Goal: Find contact information: Find contact information

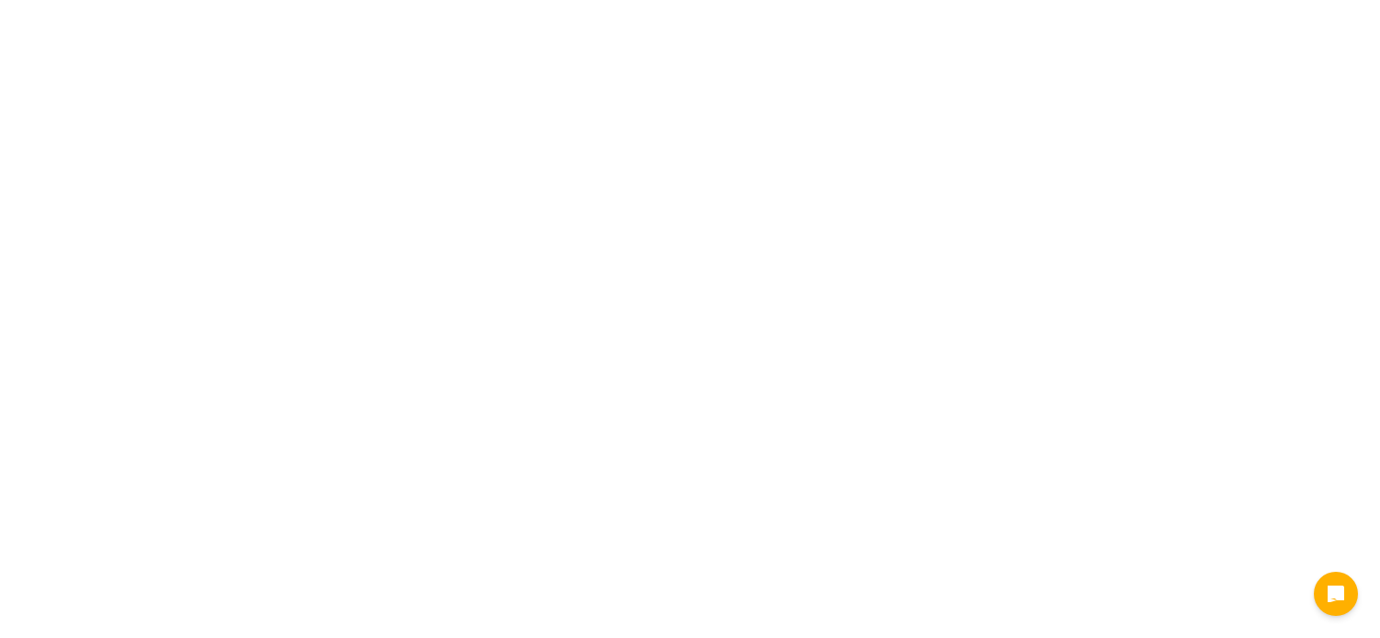
select select "[MEDICAL_DATA]"
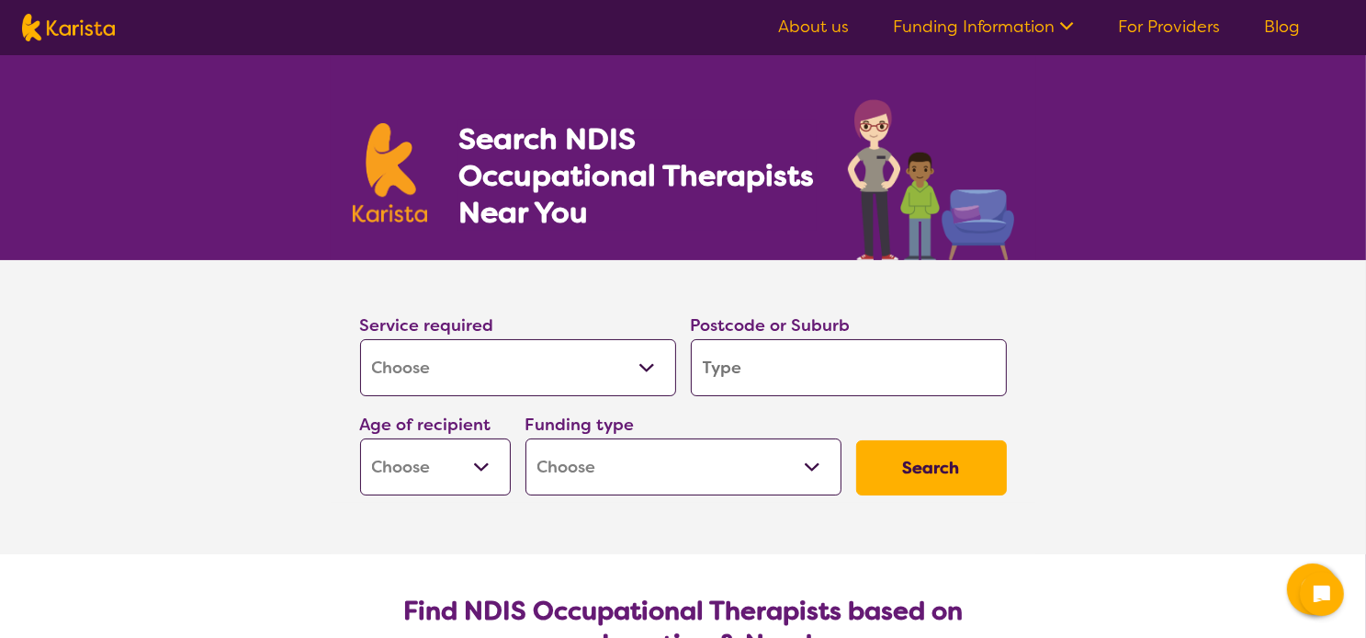
click at [1190, 23] on link "For Providers" at bounding box center [1169, 27] width 102 height 22
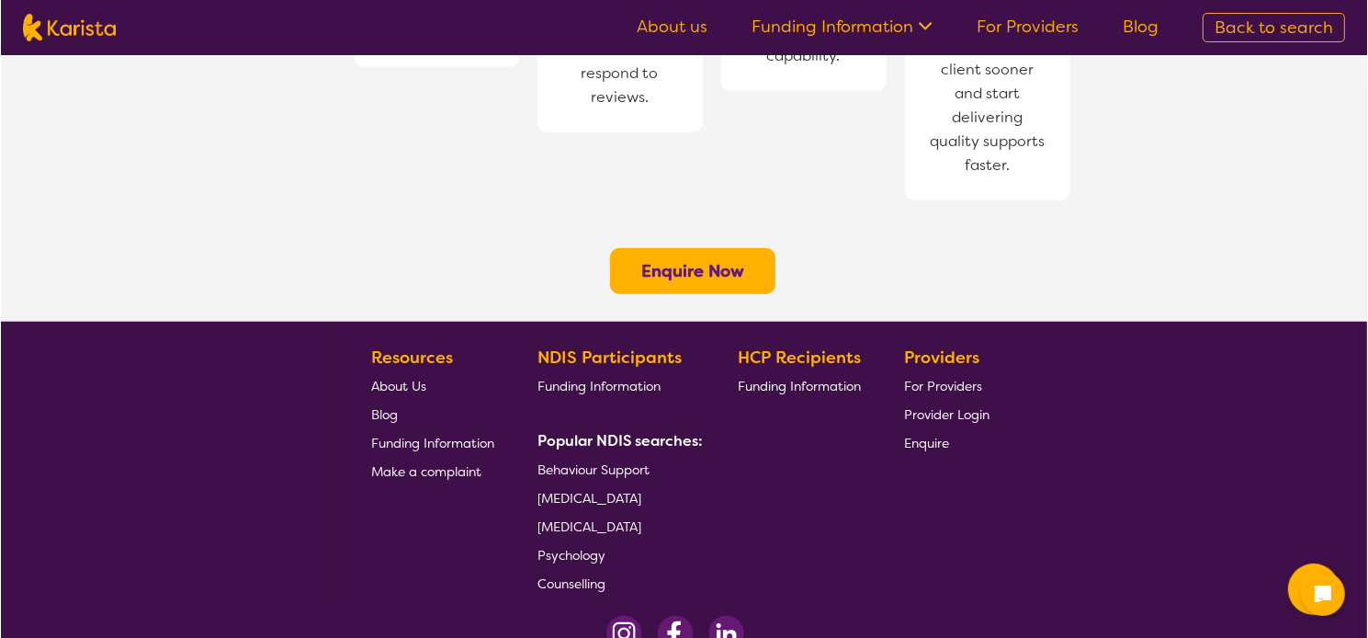
scroll to position [1581, 0]
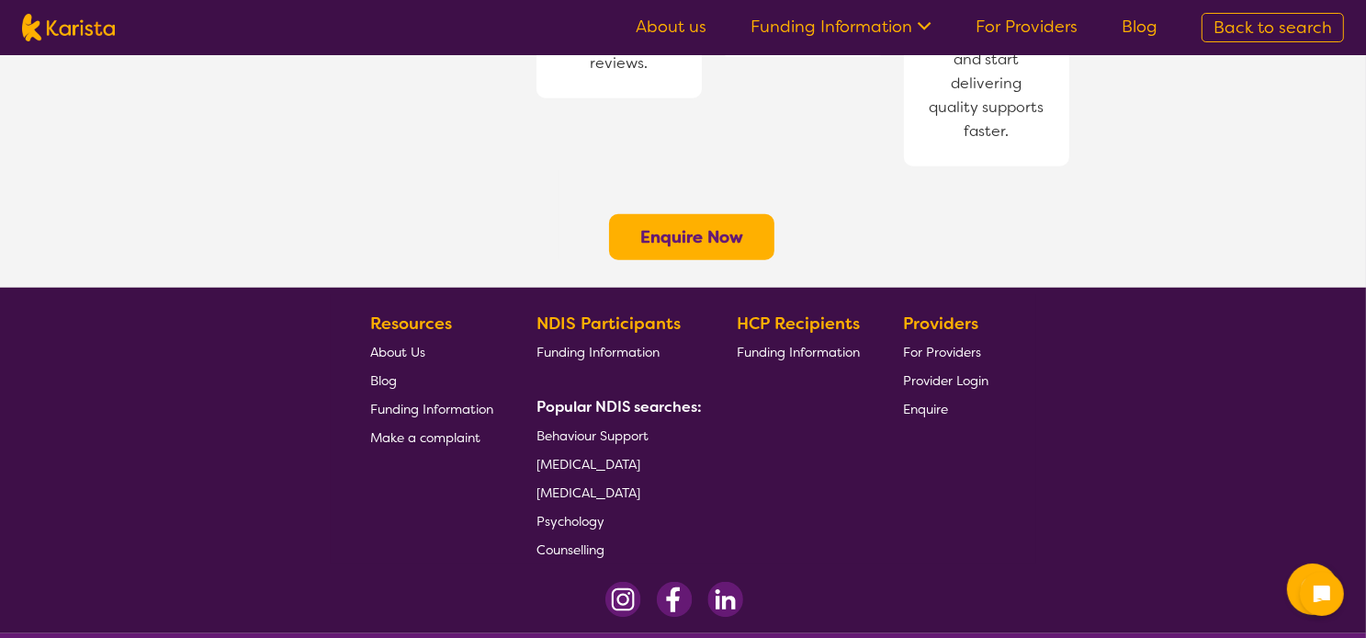
click at [812, 585] on link "Email us" at bounding box center [811, 593] width 50 height 17
click at [808, 585] on link "Email us" at bounding box center [811, 593] width 50 height 17
click at [680, 31] on link "About us" at bounding box center [671, 27] width 71 height 22
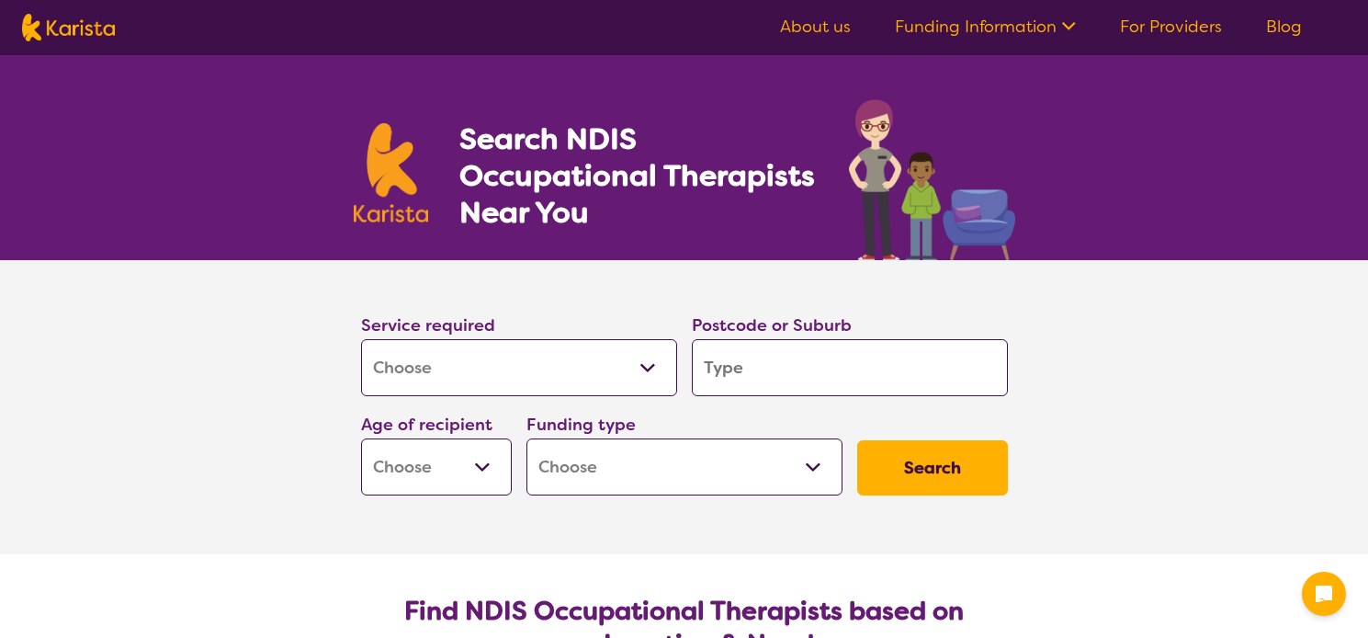
select select "[MEDICAL_DATA]"
